Goal: Task Accomplishment & Management: Manage account settings

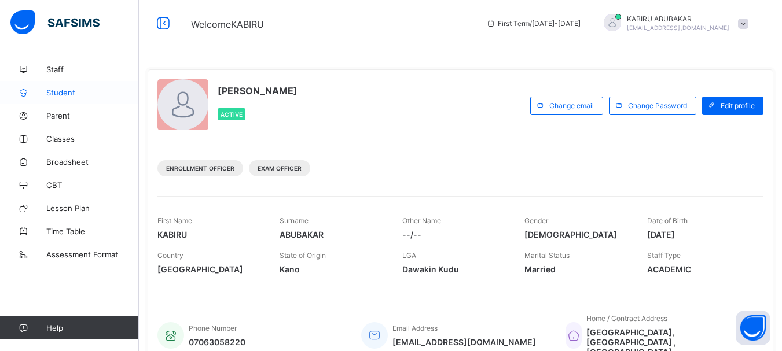
click at [71, 95] on span "Student" at bounding box center [92, 92] width 93 height 9
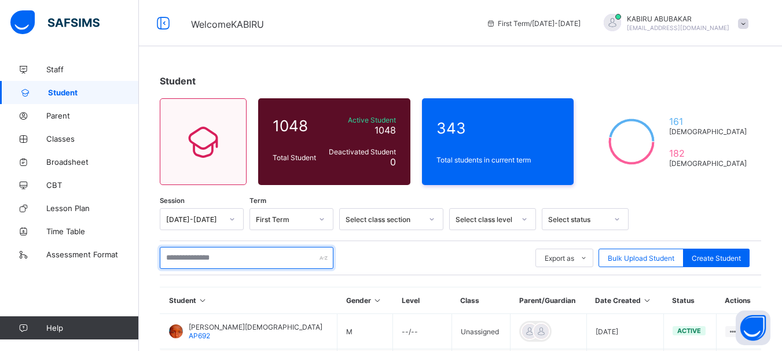
click at [237, 258] on input "text" at bounding box center [247, 258] width 174 height 22
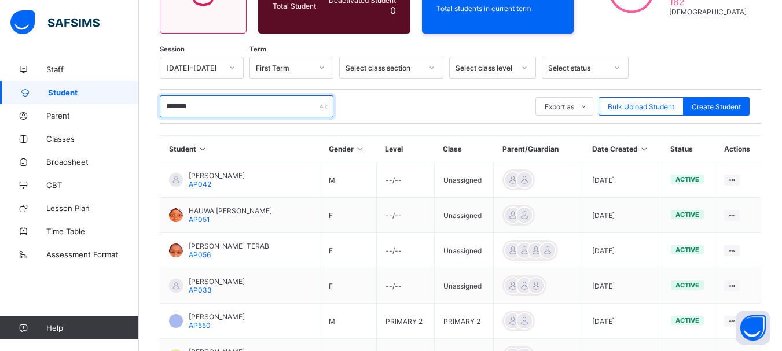
scroll to position [386, 0]
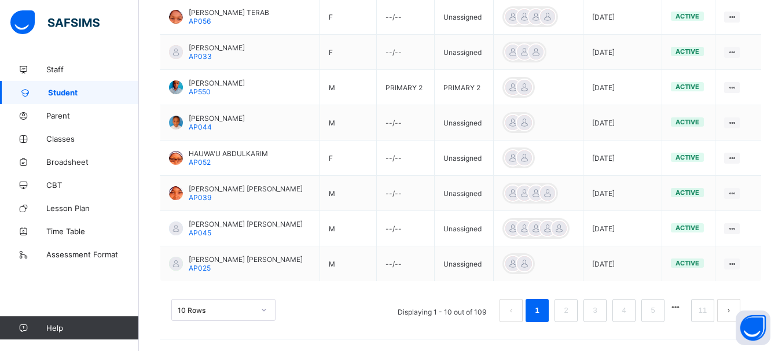
type input "*******"
click at [265, 311] on div "10 Rows" at bounding box center [223, 310] width 104 height 22
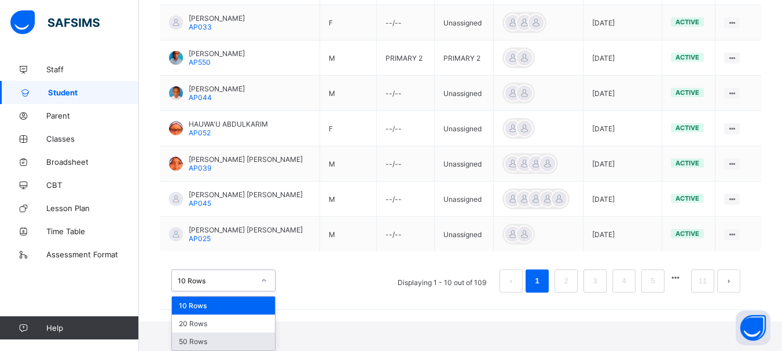
click at [216, 342] on div "50 Rows" at bounding box center [223, 342] width 103 height 18
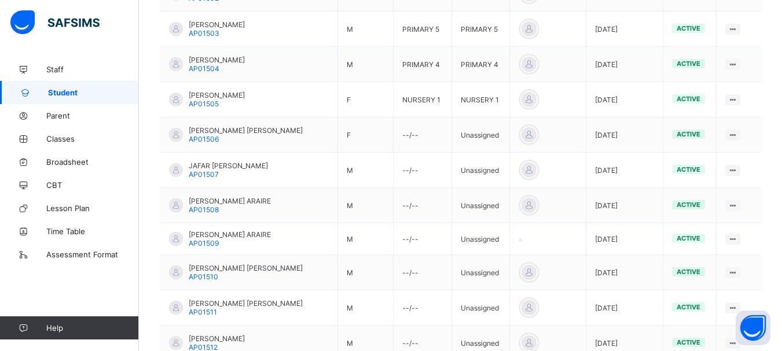
scroll to position [798, 0]
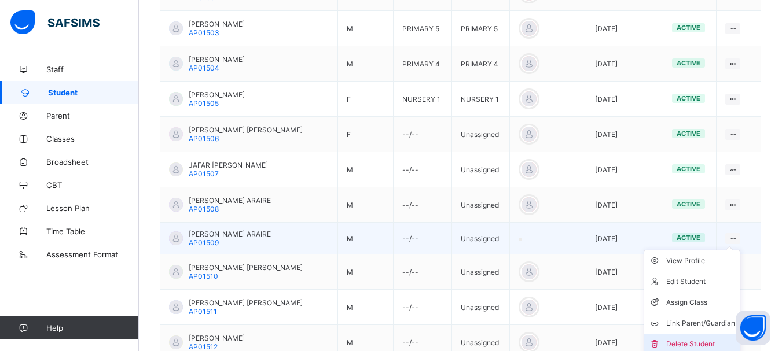
click at [707, 343] on div "Delete Student" at bounding box center [700, 345] width 69 height 12
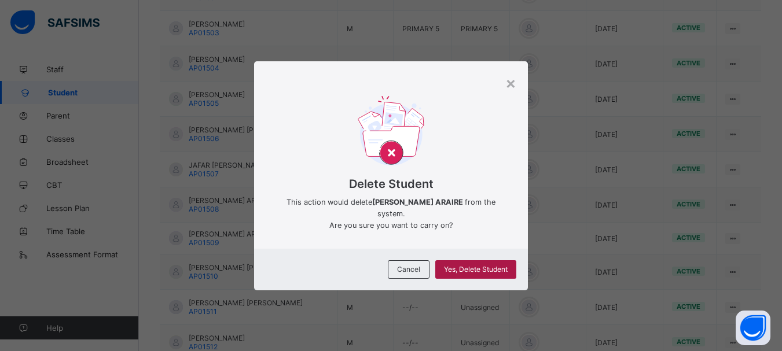
click at [500, 266] on span "Yes, Delete Student" at bounding box center [476, 269] width 64 height 9
click at [475, 265] on span "Yes, Delete Student" at bounding box center [476, 269] width 64 height 9
click at [410, 265] on span "Cancel" at bounding box center [408, 269] width 23 height 9
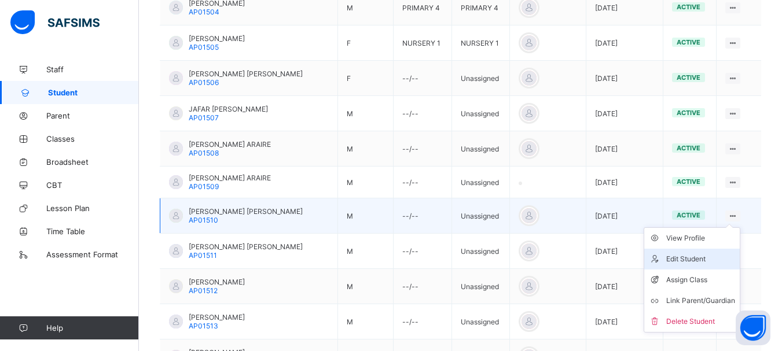
scroll to position [854, 0]
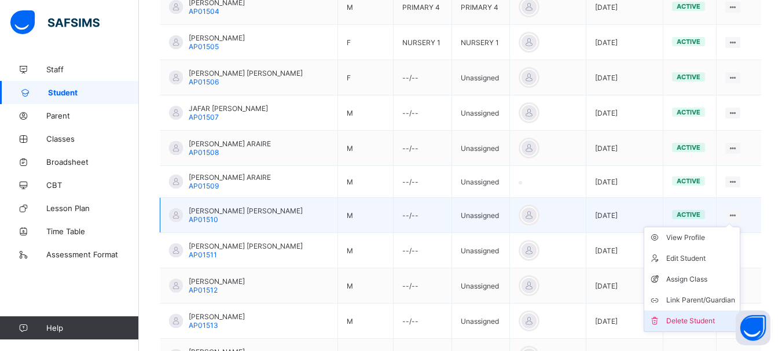
click at [695, 318] on div "Delete Student" at bounding box center [700, 321] width 69 height 12
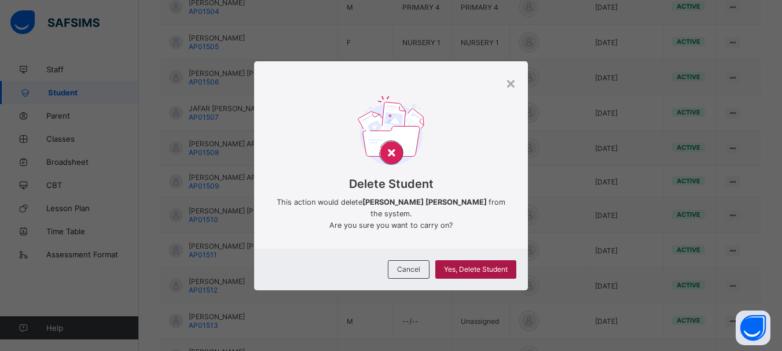
click at [498, 270] on span "Yes, Delete Student" at bounding box center [476, 269] width 64 height 9
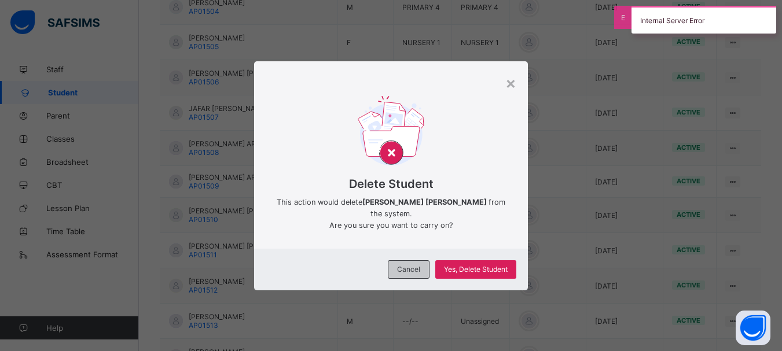
click at [410, 265] on span "Cancel" at bounding box center [408, 269] width 23 height 9
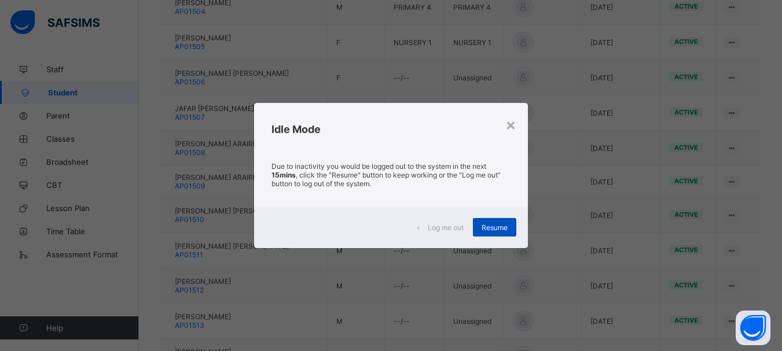
click at [494, 232] on span "Resume" at bounding box center [495, 227] width 26 height 9
